Goal: Transaction & Acquisition: Purchase product/service

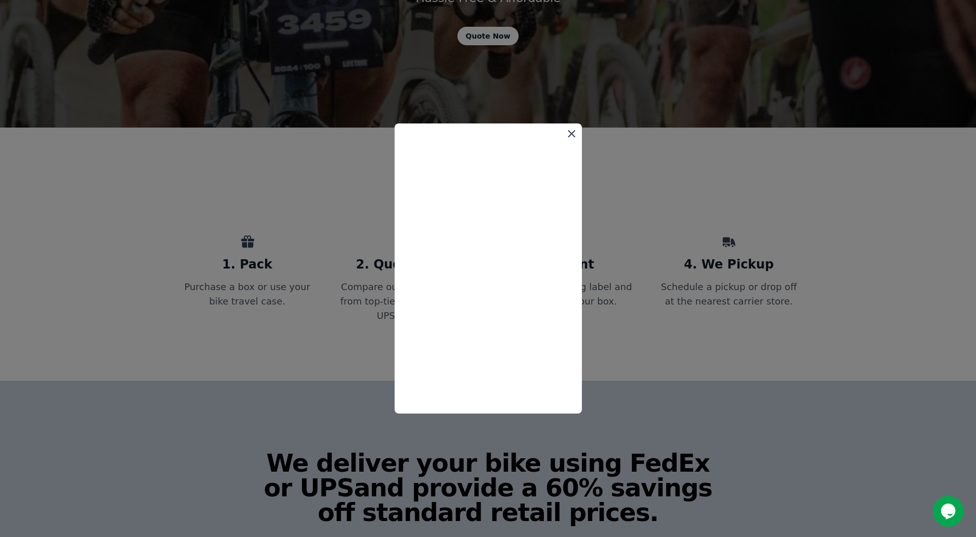
click at [574, 131] on icon at bounding box center [571, 134] width 6 height 6
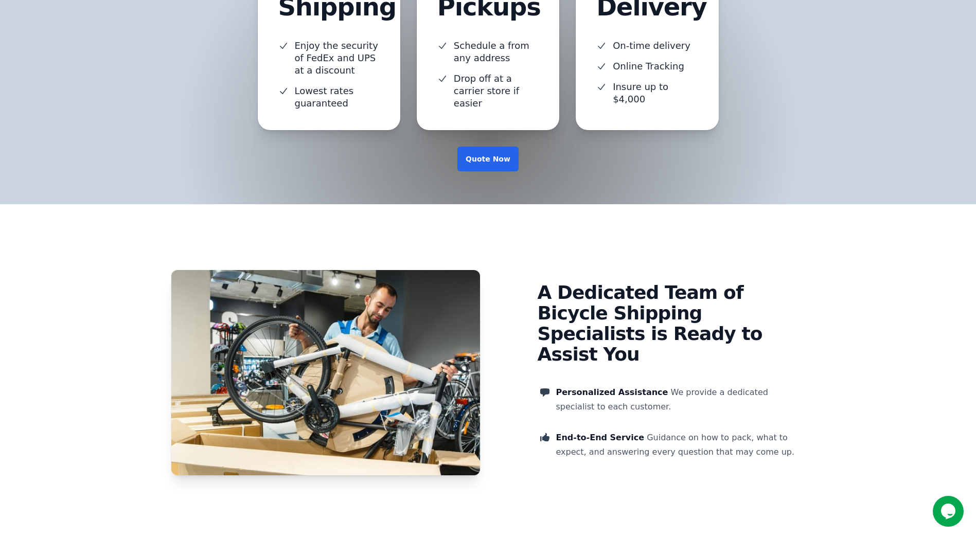
scroll to position [874, 0]
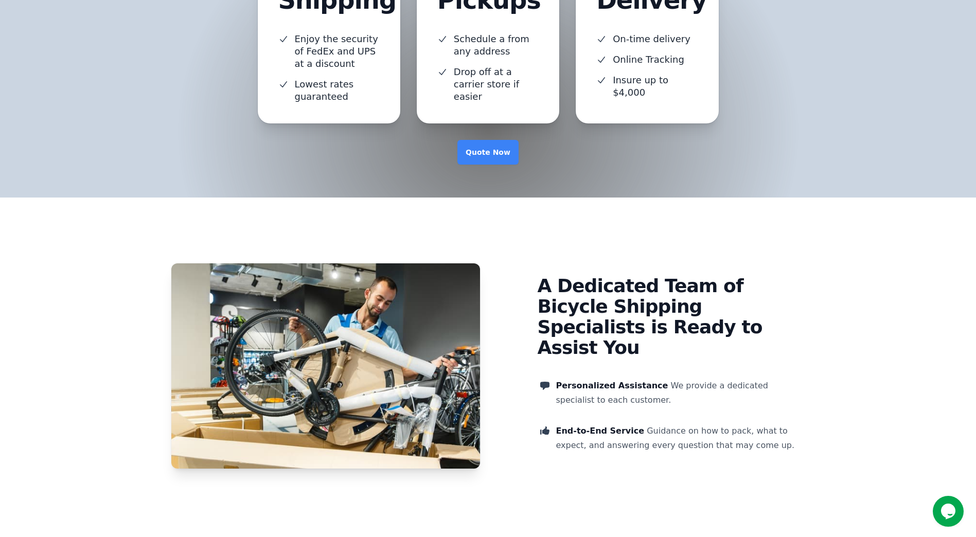
click at [482, 155] on link "Quote Now" at bounding box center [487, 152] width 61 height 25
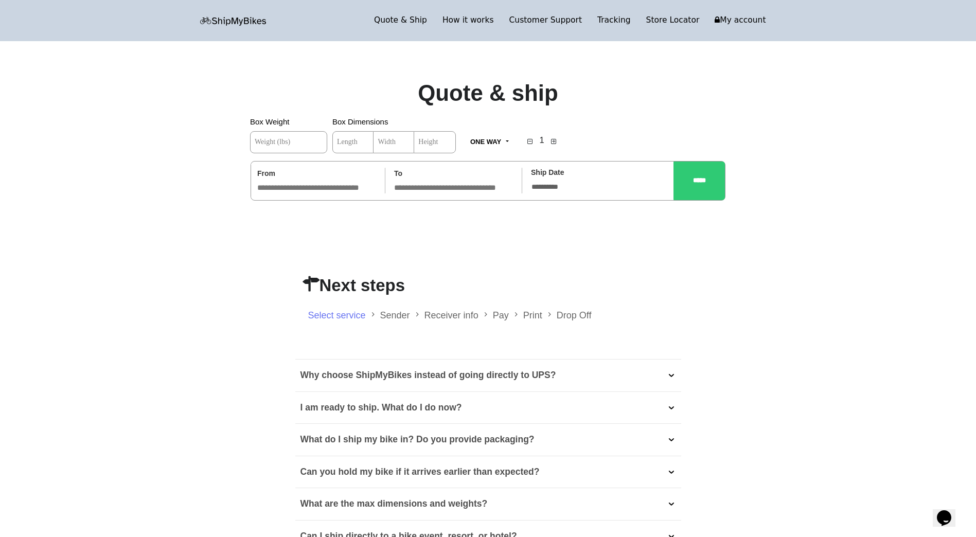
click at [272, 141] on span "Weight (lbs)" at bounding box center [272, 141] width 35 height 7
click at [272, 141] on input "Weight (lbs)" at bounding box center [288, 142] width 77 height 22
click at [497, 20] on link "How it works" at bounding box center [468, 20] width 67 height 14
